Goal: Task Accomplishment & Management: Use online tool/utility

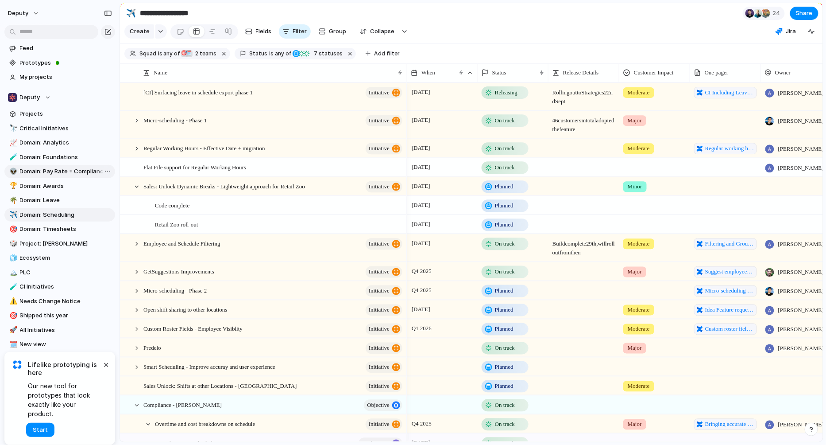
click at [79, 170] on span "Domain: Pay Rate + Compliance" at bounding box center [66, 171] width 92 height 9
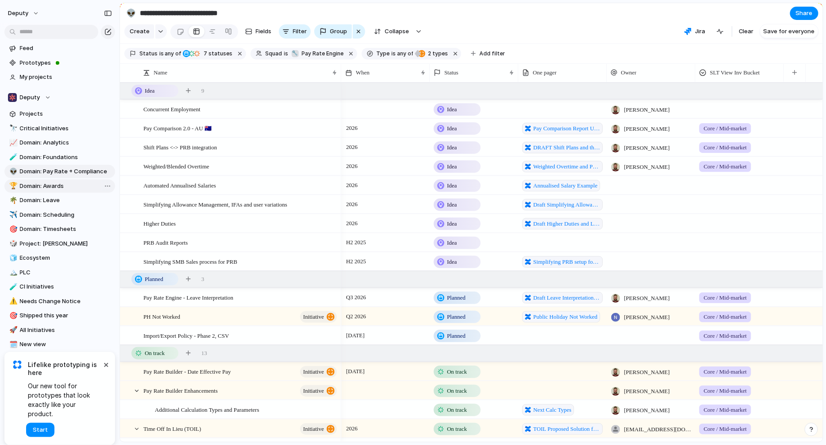
click at [66, 185] on span "Domain: Awards" at bounding box center [66, 186] width 92 height 9
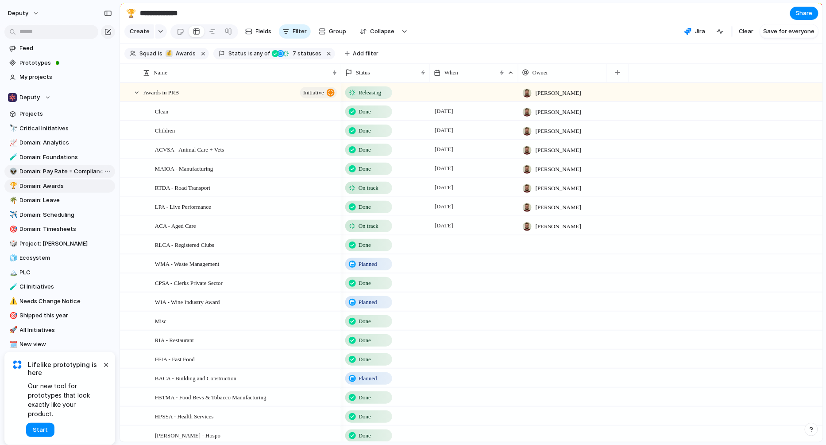
click at [61, 174] on span "Domain: Pay Rate + Compliance" at bounding box center [66, 171] width 92 height 9
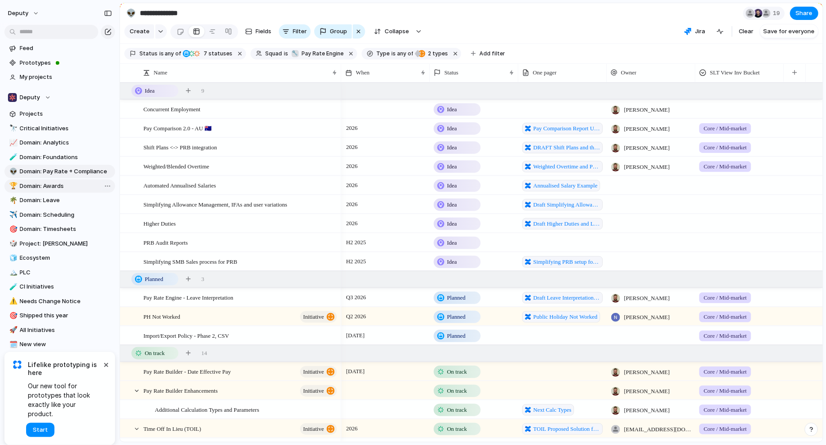
type input "**********"
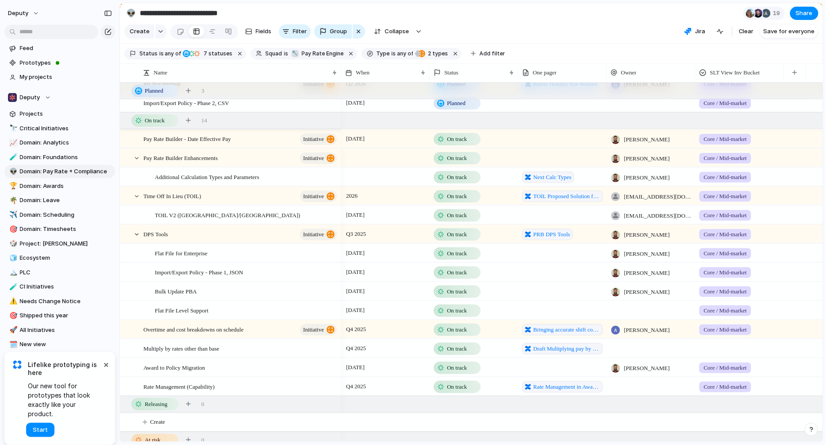
click at [410, 143] on div "[DATE]" at bounding box center [386, 137] width 88 height 14
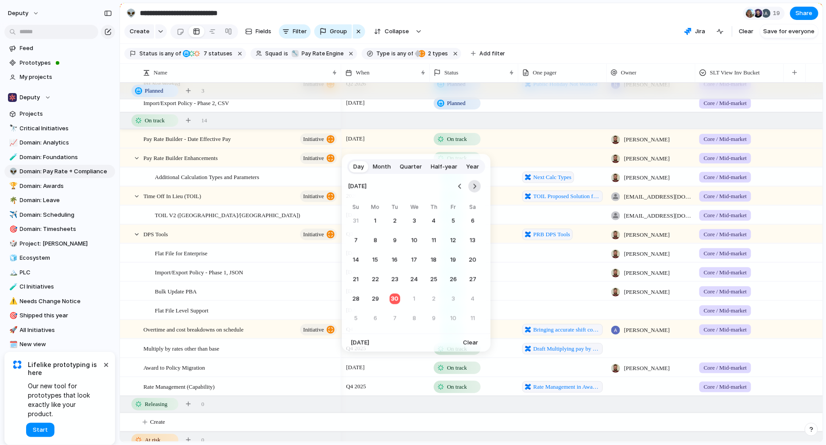
click at [479, 186] on button "Go to the Next Month" at bounding box center [474, 186] width 12 height 12
click at [432, 299] on button "30" at bounding box center [434, 298] width 16 height 16
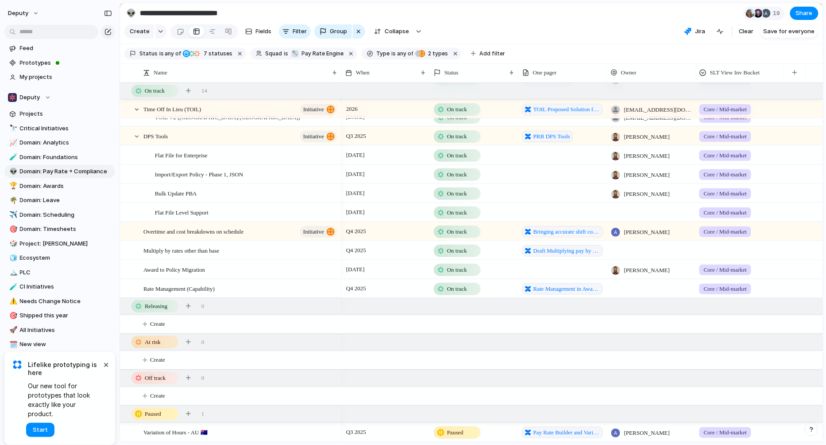
click at [472, 289] on div "On track" at bounding box center [457, 288] width 45 height 11
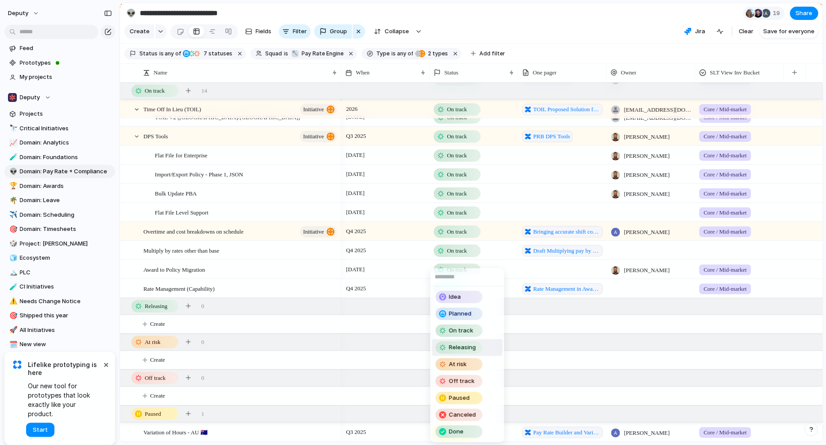
click at [467, 348] on span "Releasing" at bounding box center [462, 347] width 27 height 9
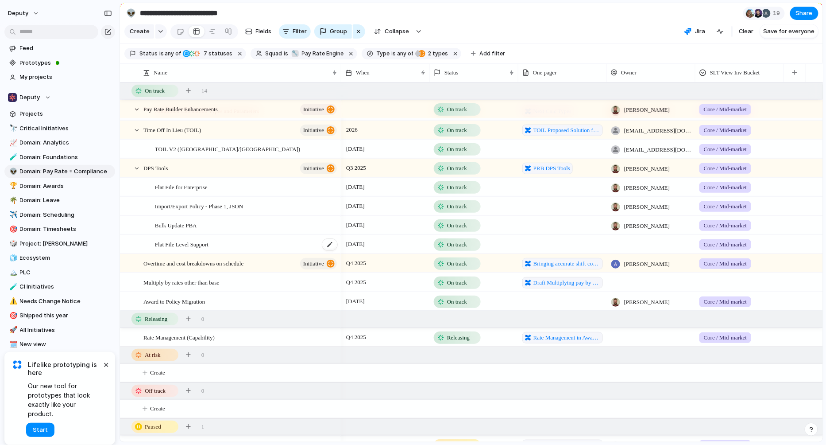
scroll to position [297, 0]
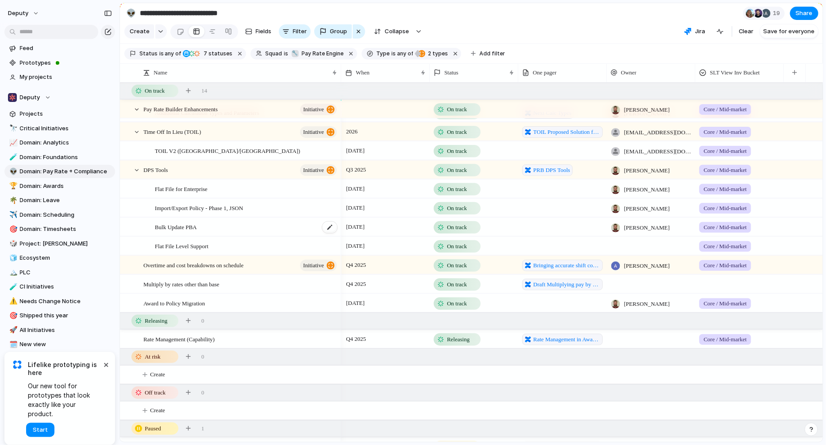
click at [275, 233] on div "Bulk Update PBA" at bounding box center [246, 227] width 183 height 18
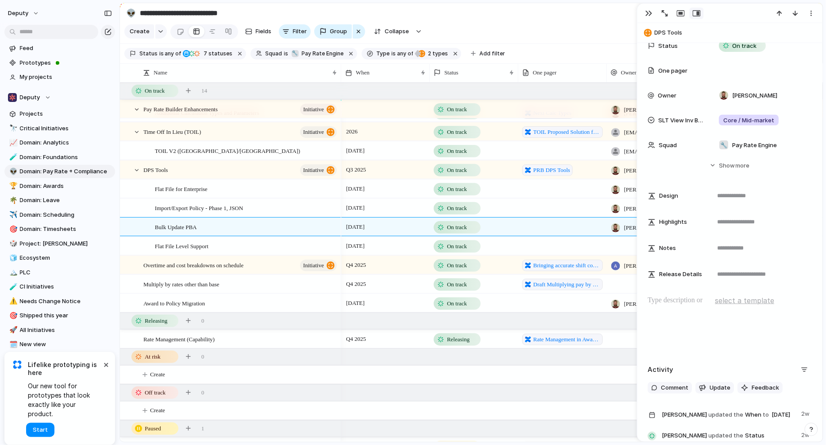
scroll to position [201, 0]
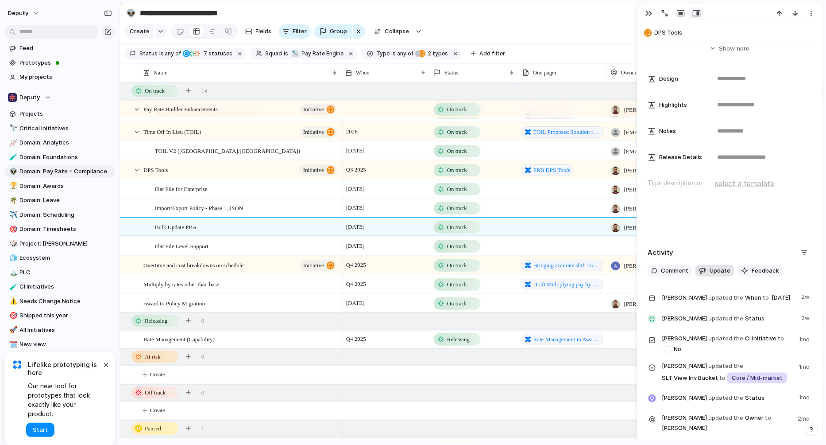
click at [717, 267] on span "Update" at bounding box center [720, 270] width 21 height 9
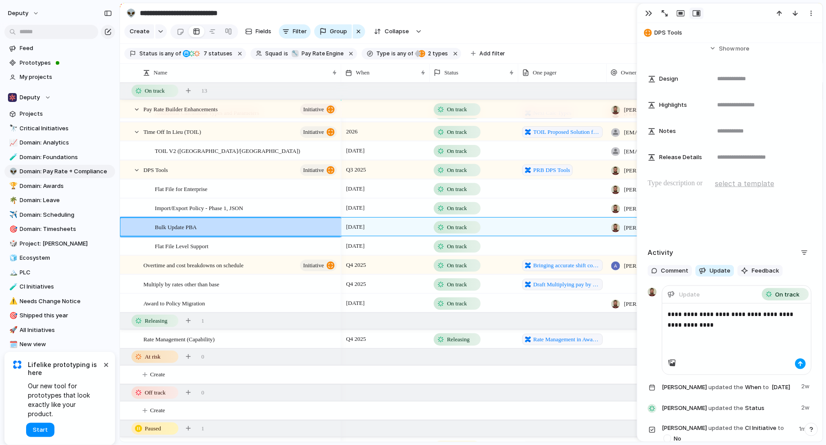
click at [798, 363] on div "button" at bounding box center [800, 363] width 5 height 5
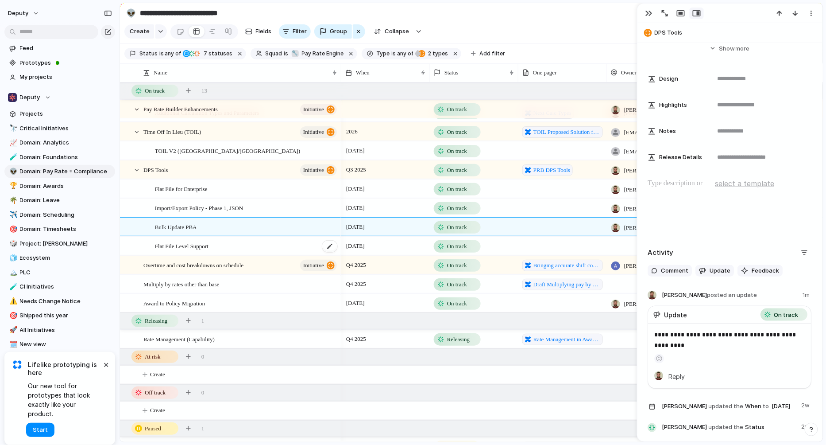
click at [279, 251] on div "Flat File Level Support" at bounding box center [246, 246] width 183 height 18
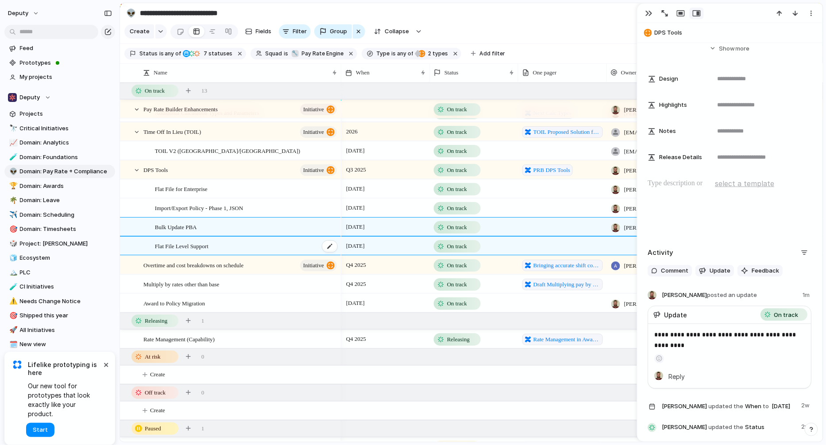
type textarea "**********"
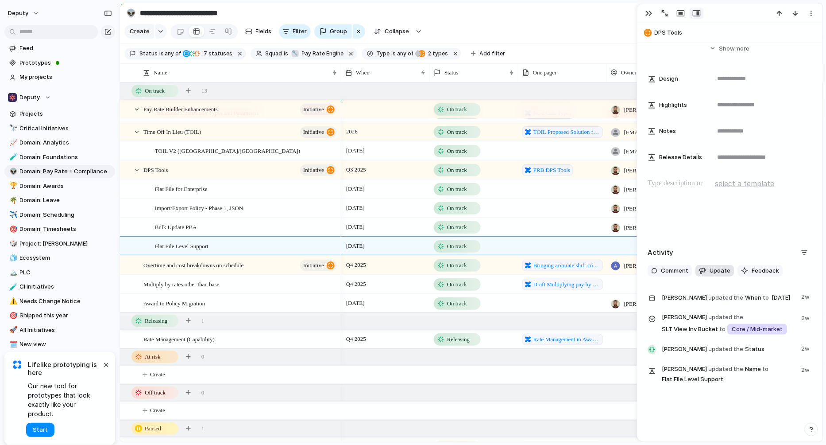
click at [717, 266] on span "Update" at bounding box center [720, 270] width 21 height 9
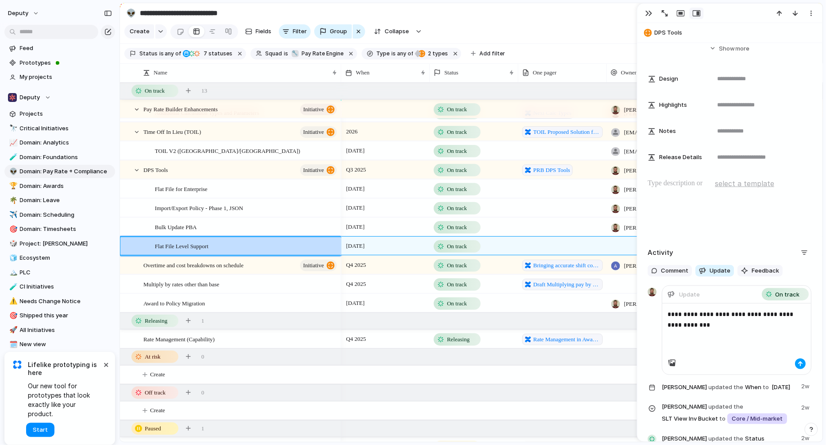
click at [798, 361] on div "button" at bounding box center [800, 363] width 5 height 5
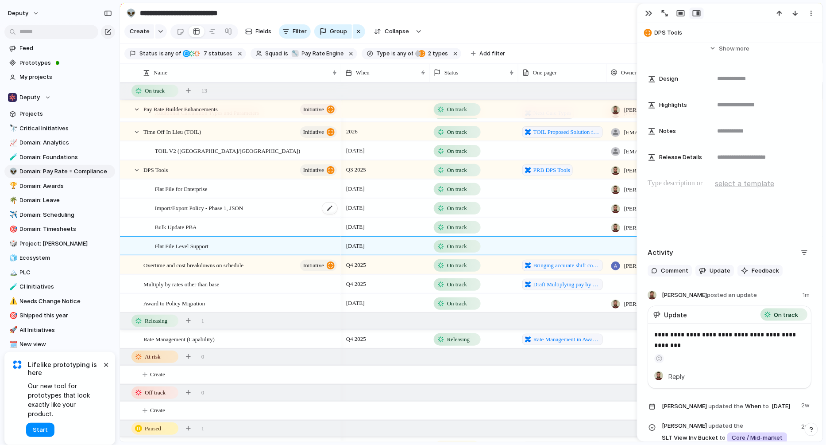
click at [278, 215] on div "Import/Export Policy - Phase 1, JSON" at bounding box center [246, 208] width 183 height 18
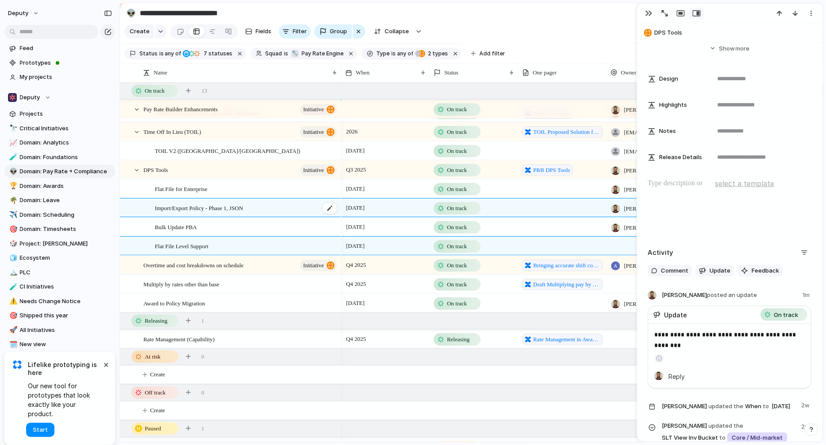
type textarea "**********"
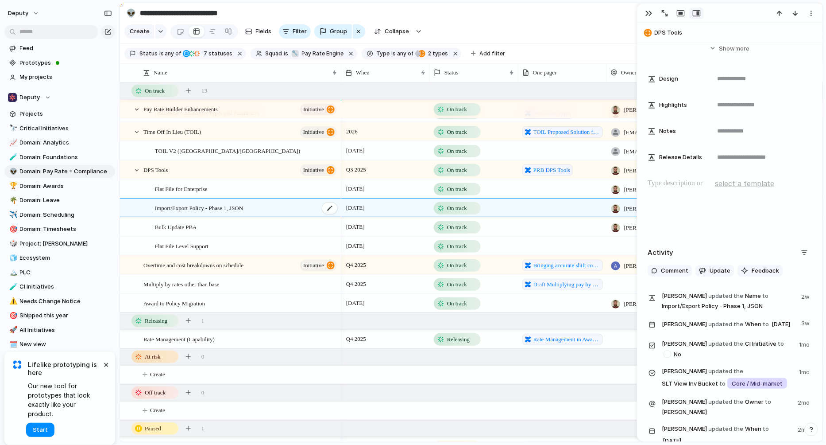
scroll to position [218, 0]
click at [715, 268] on span "Update" at bounding box center [720, 270] width 21 height 9
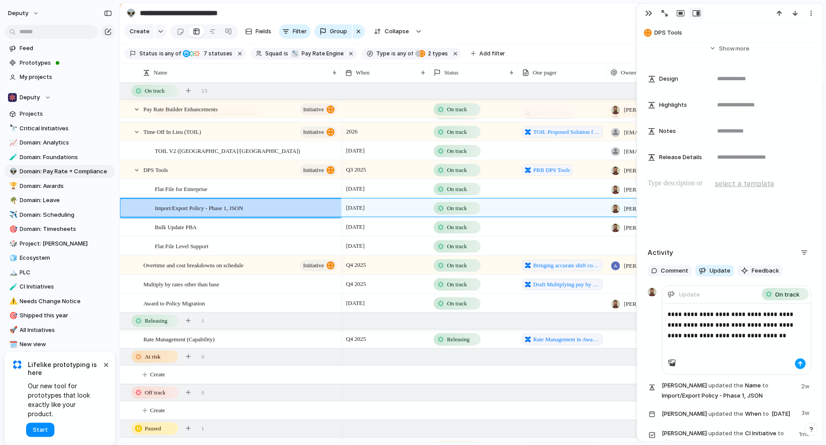
click at [798, 364] on div "button" at bounding box center [800, 363] width 5 height 5
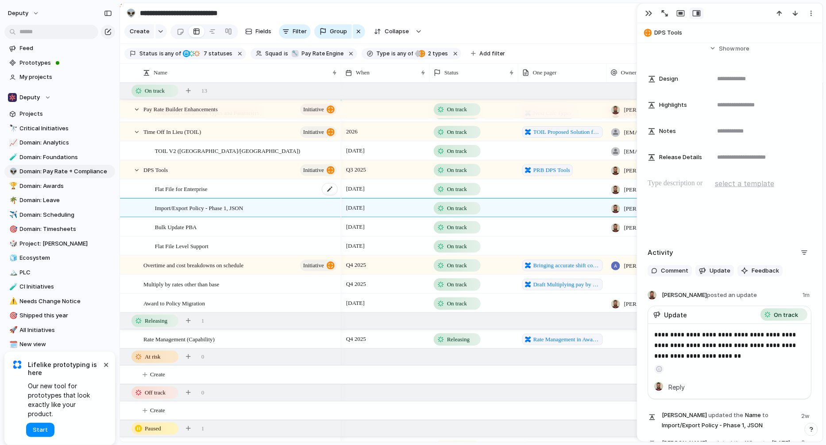
click at [249, 191] on div "Flat File for Enterprise" at bounding box center [246, 189] width 183 height 18
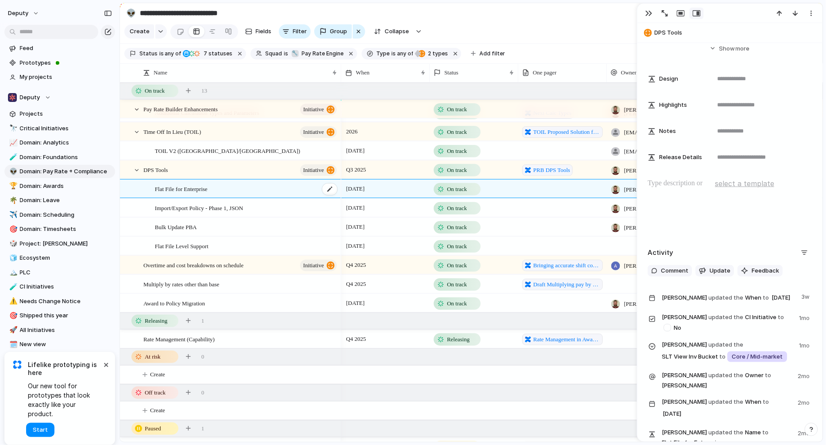
type textarea "**********"
